Goal: Communication & Community: Answer question/provide support

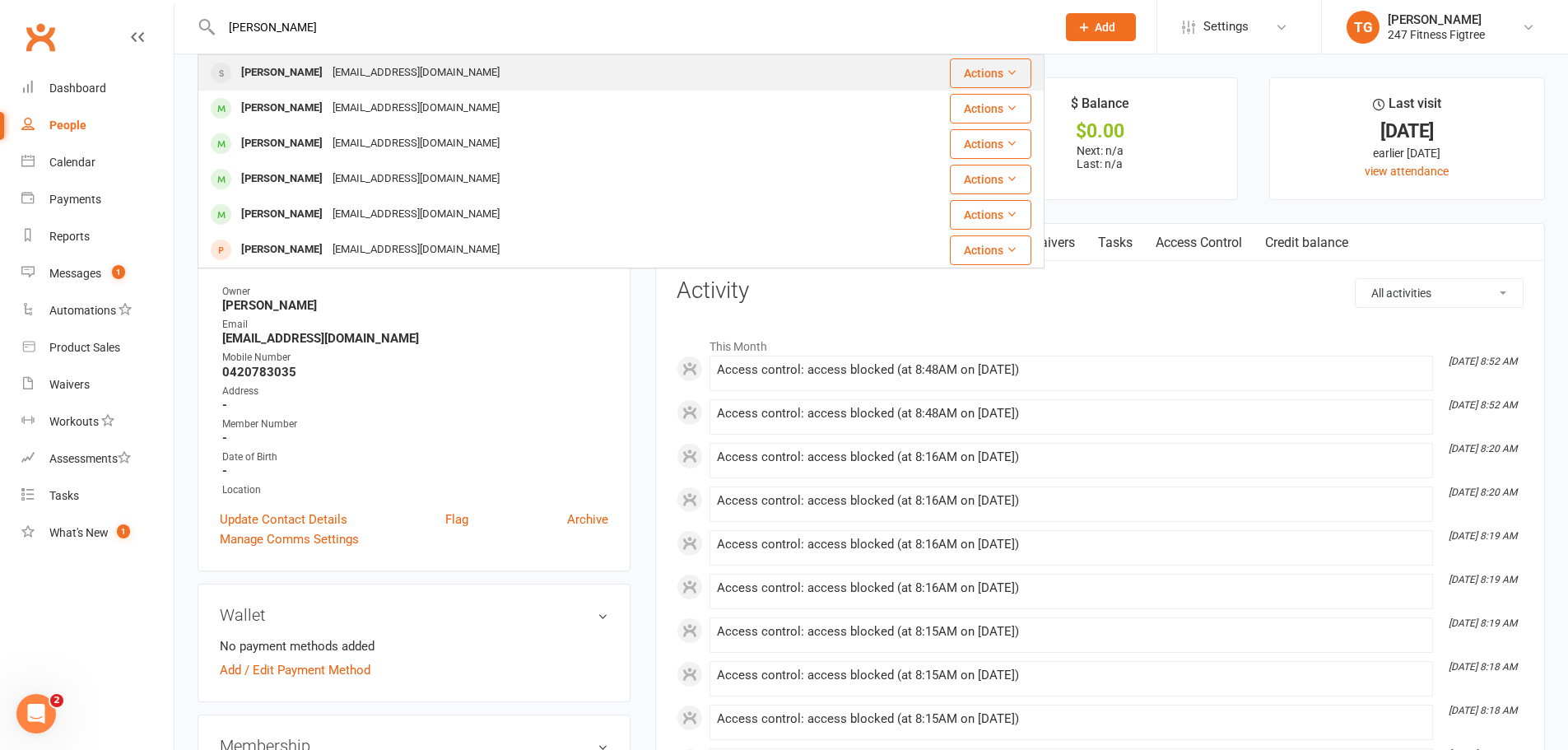
type input "[PERSON_NAME]"
click at [463, 71] on div "[PERSON_NAME] [EMAIL_ADDRESS][DOMAIN_NAME]" at bounding box center [522, 73] width 647 height 33
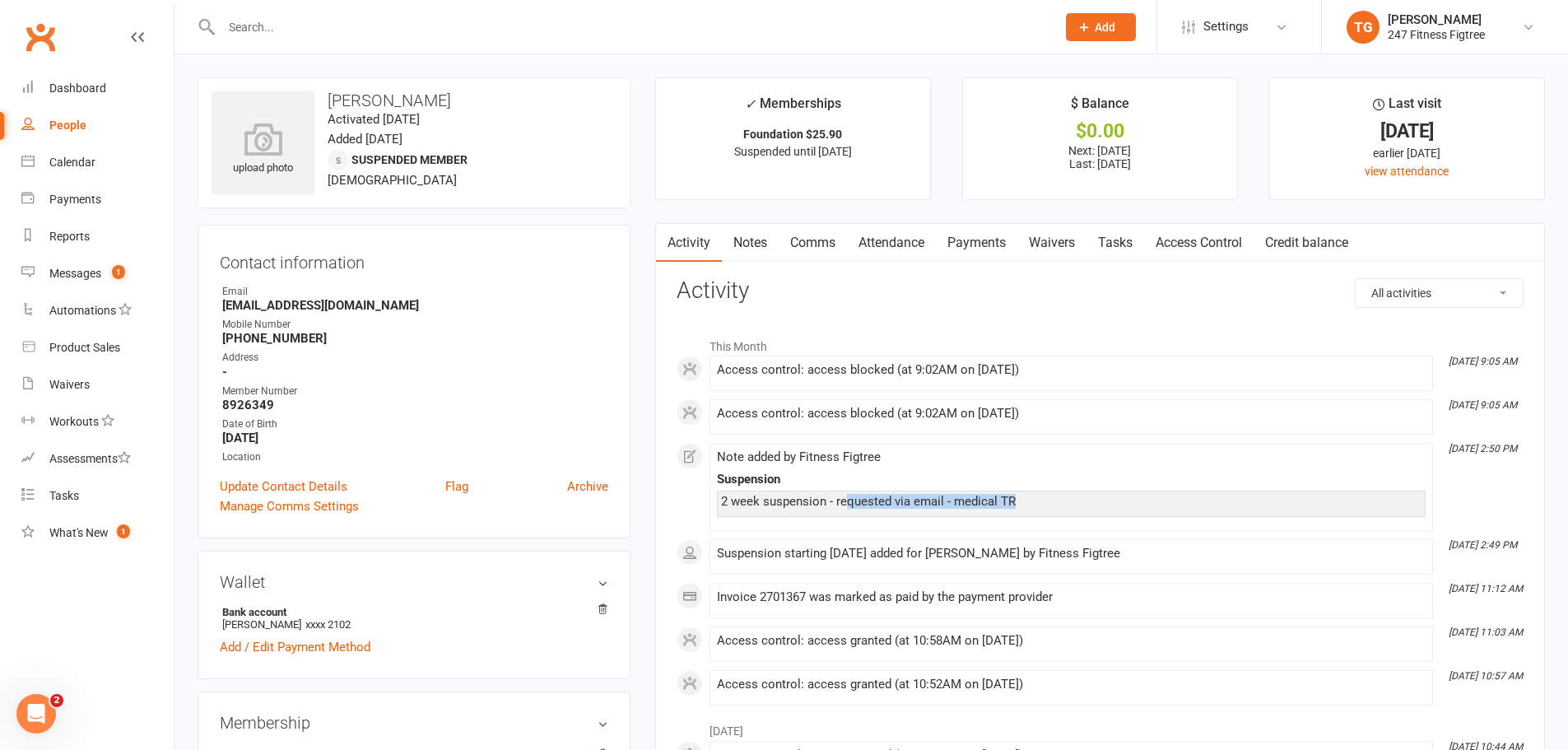
drag, startPoint x: 843, startPoint y: 505, endPoint x: 1055, endPoint y: 505, distance: 212.0
click at [1055, 505] on div "2 week suspension - requested via email - medical TR" at bounding box center [1071, 502] width 700 height 14
click at [622, 37] on input "text" at bounding box center [631, 27] width 828 height 23
click at [78, 265] on link "Messages 1" at bounding box center [97, 274] width 152 height 37
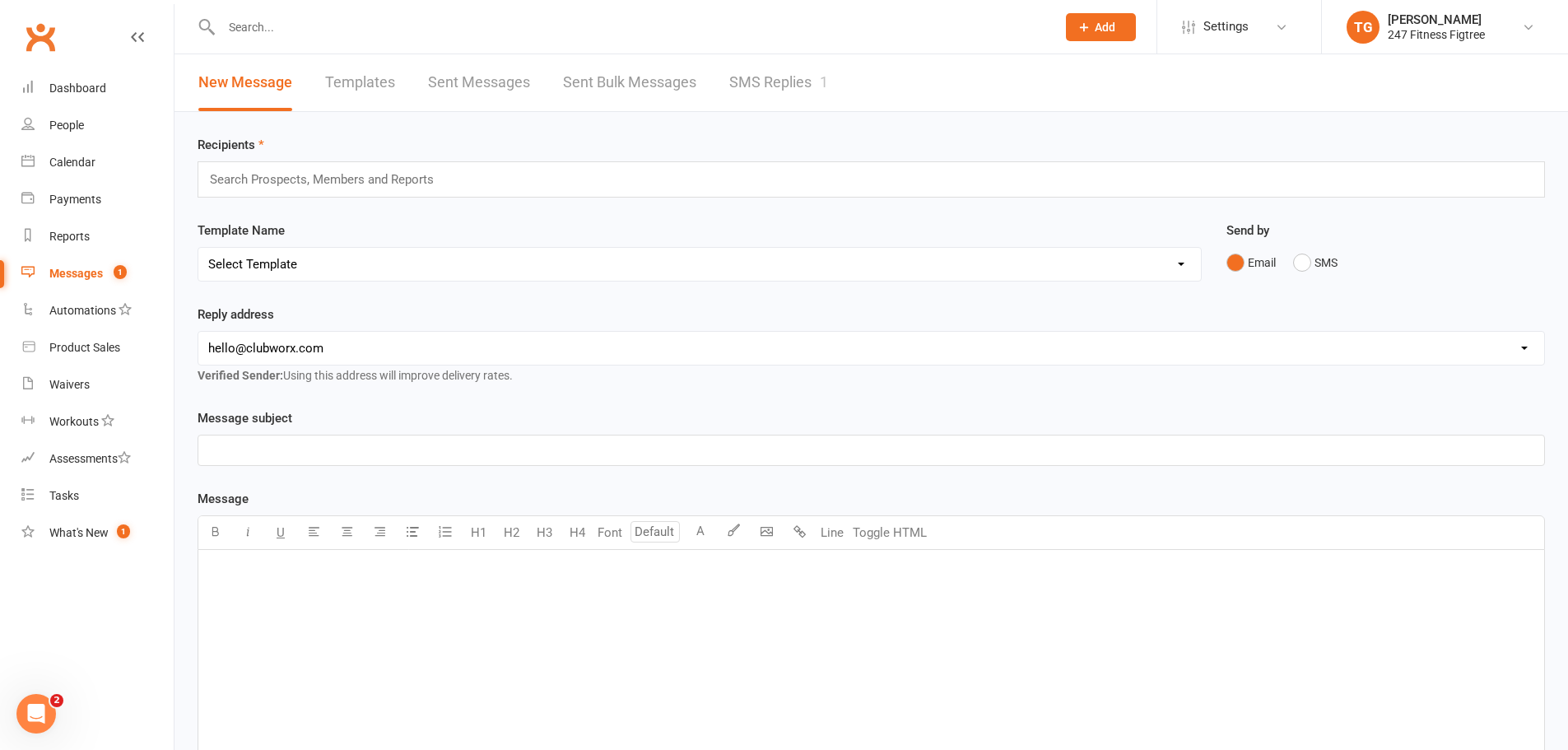
click at [761, 87] on link "SMS Replies 1" at bounding box center [778, 83] width 98 height 57
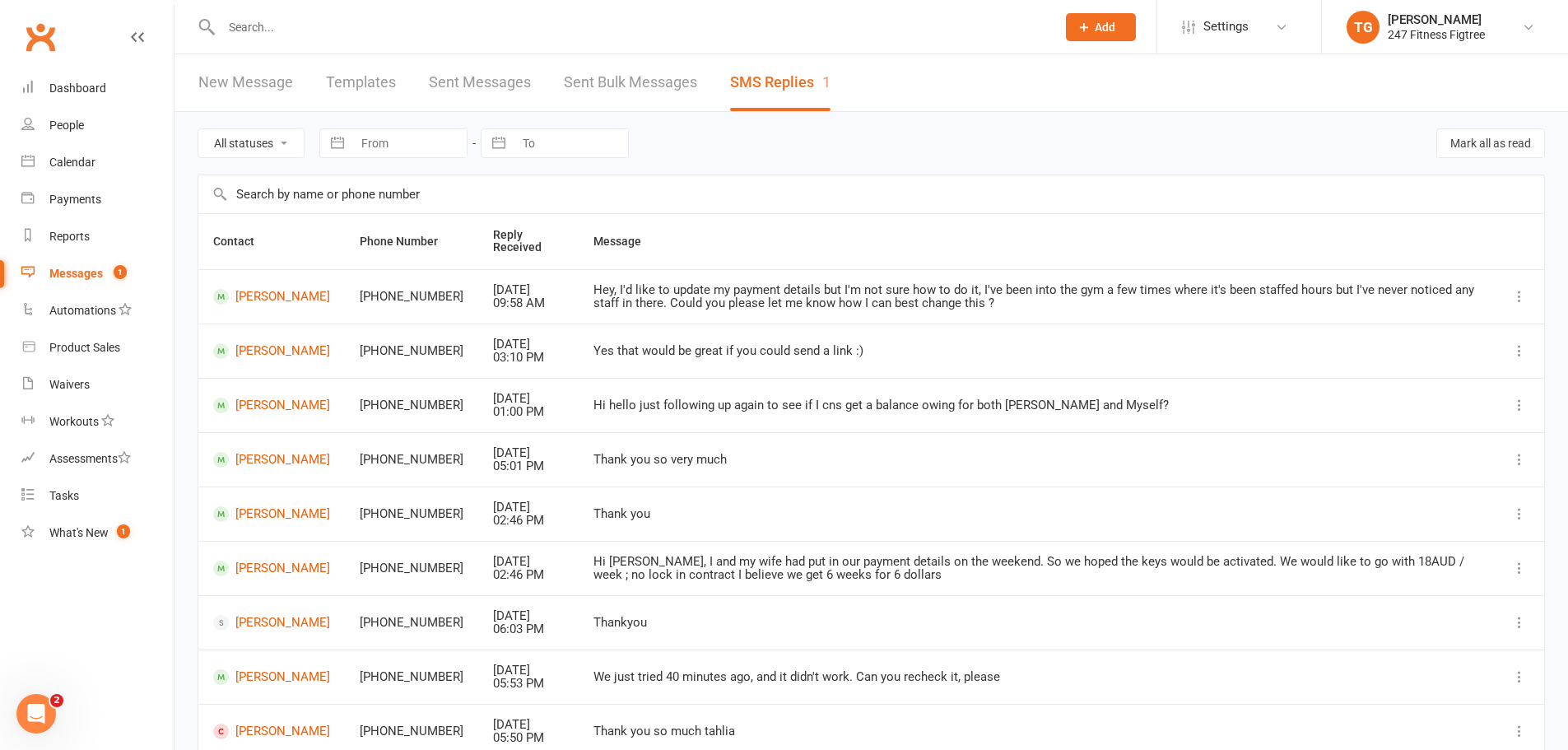
click at [721, 297] on div "Hey, I'd like to update my payment details but I'm not sure how to do it, I've …" at bounding box center [1036, 297] width 886 height 28
